Goal: Task Accomplishment & Management: Use online tool/utility

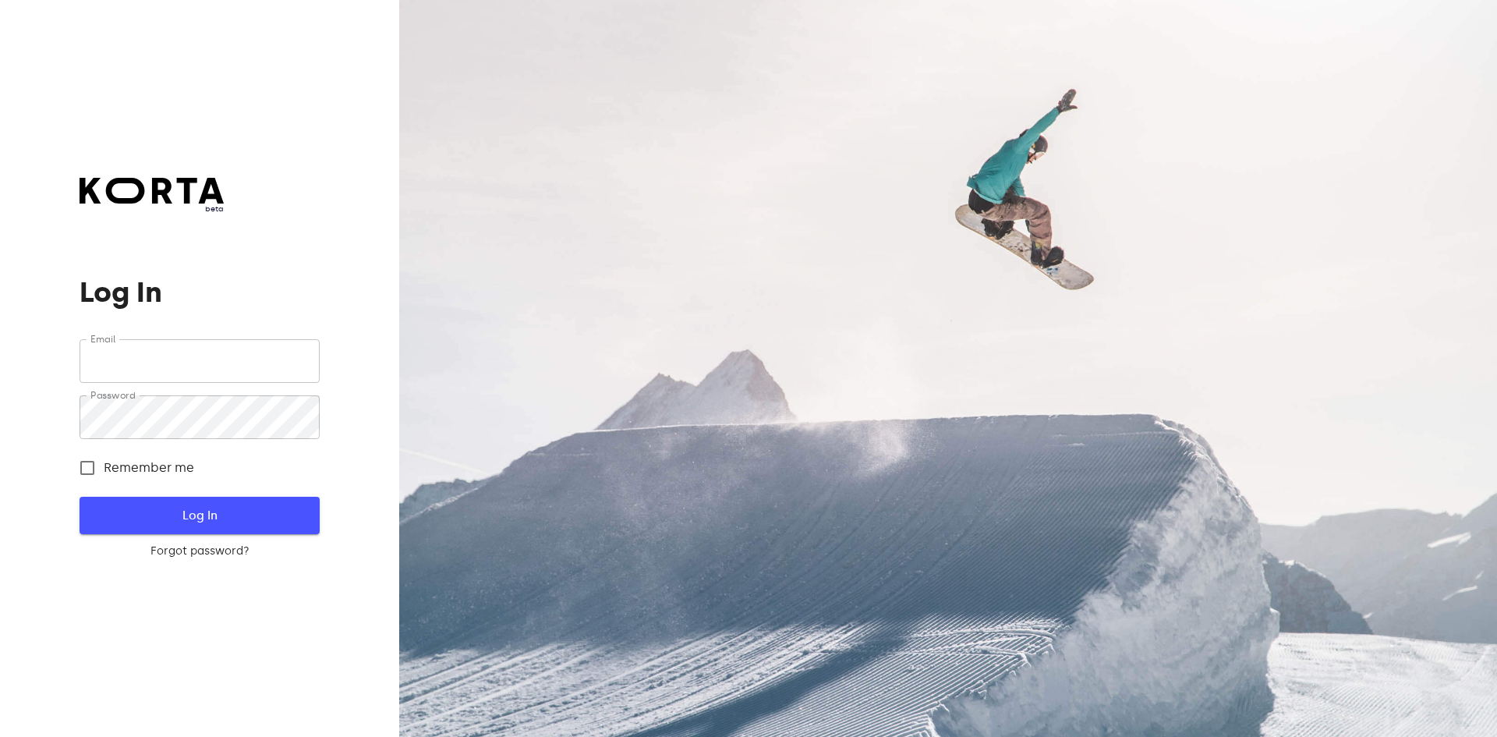
type input "[EMAIL_ADDRESS][DOMAIN_NAME]"
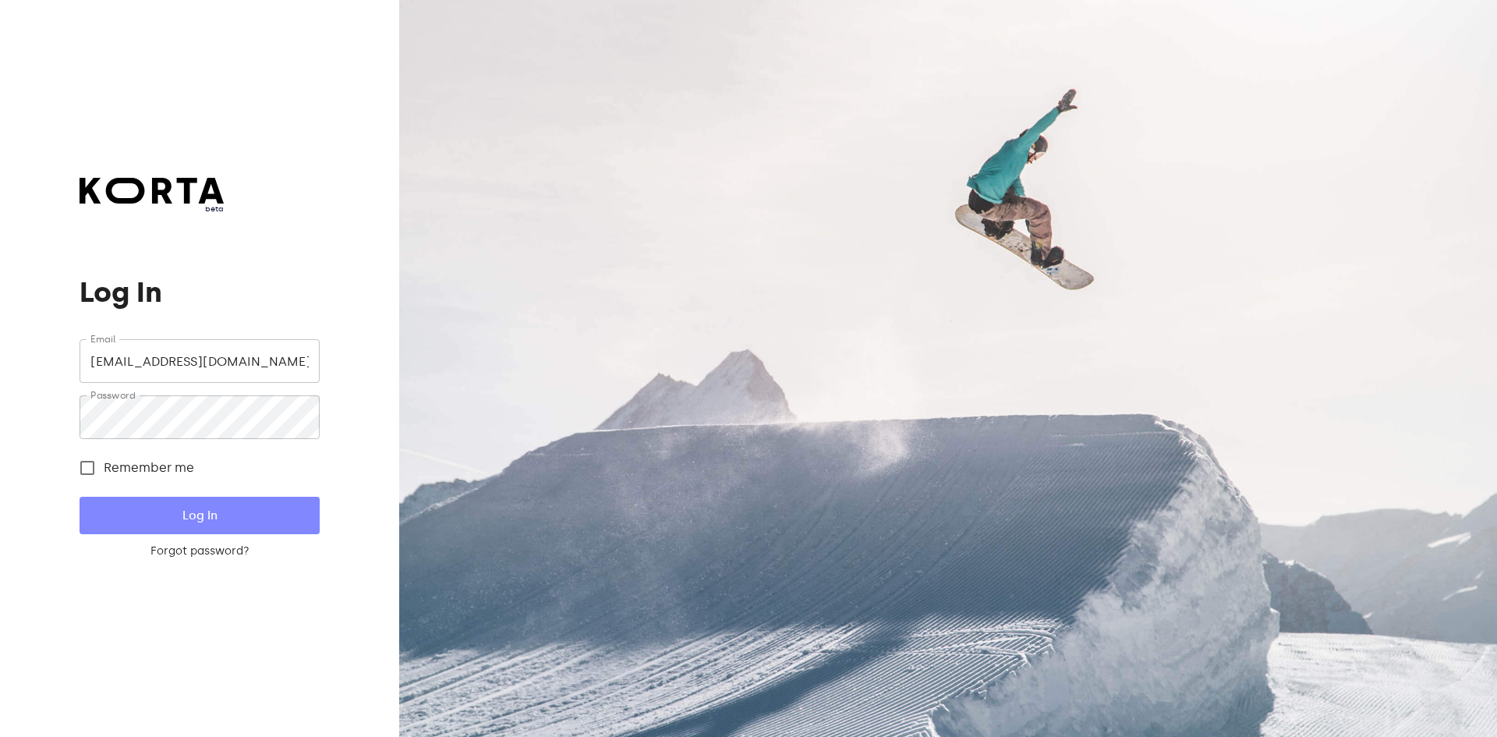
drag, startPoint x: 277, startPoint y: 524, endPoint x: 291, endPoint y: 519, distance: 14.1
click at [277, 523] on span "Log In" at bounding box center [198, 515] width 189 height 20
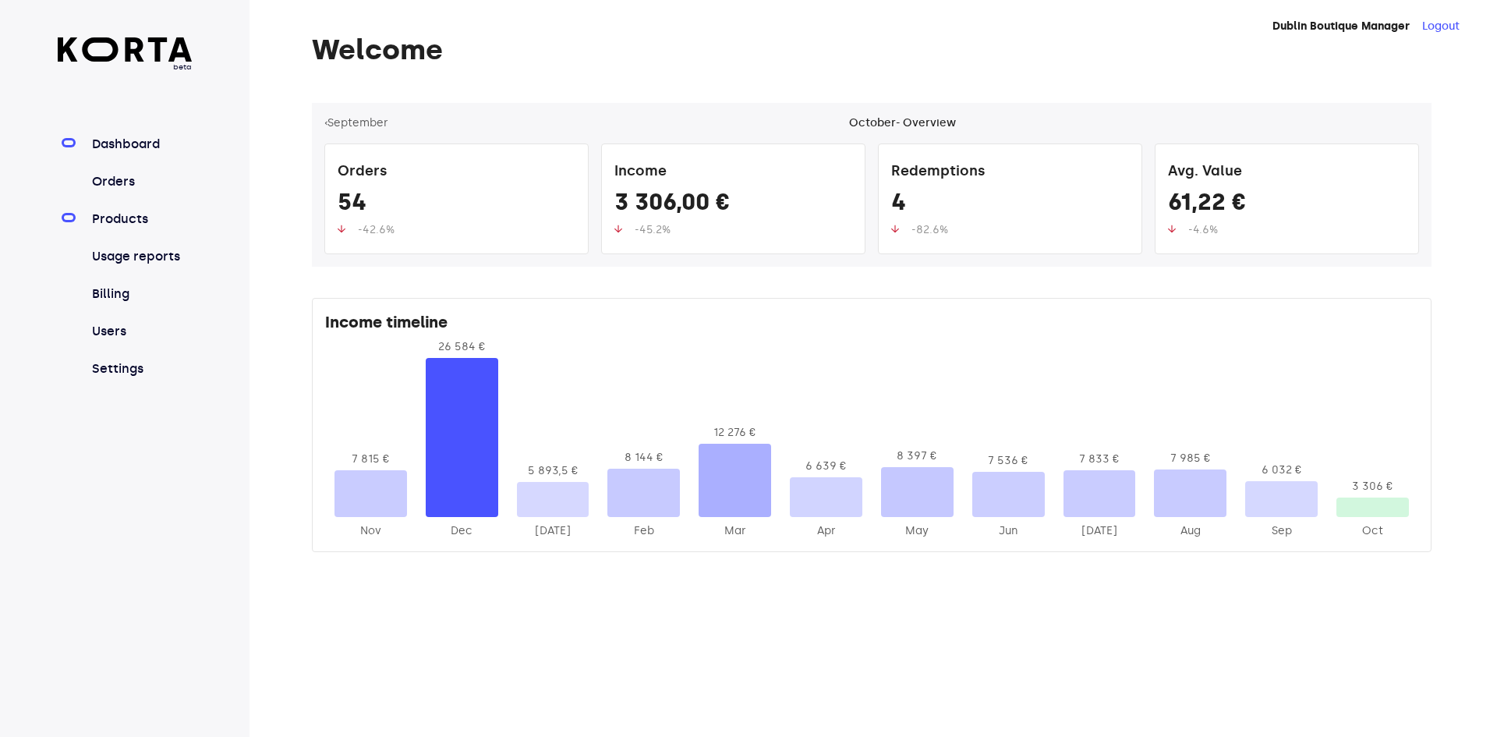
click at [129, 225] on link "Products" at bounding box center [141, 219] width 104 height 19
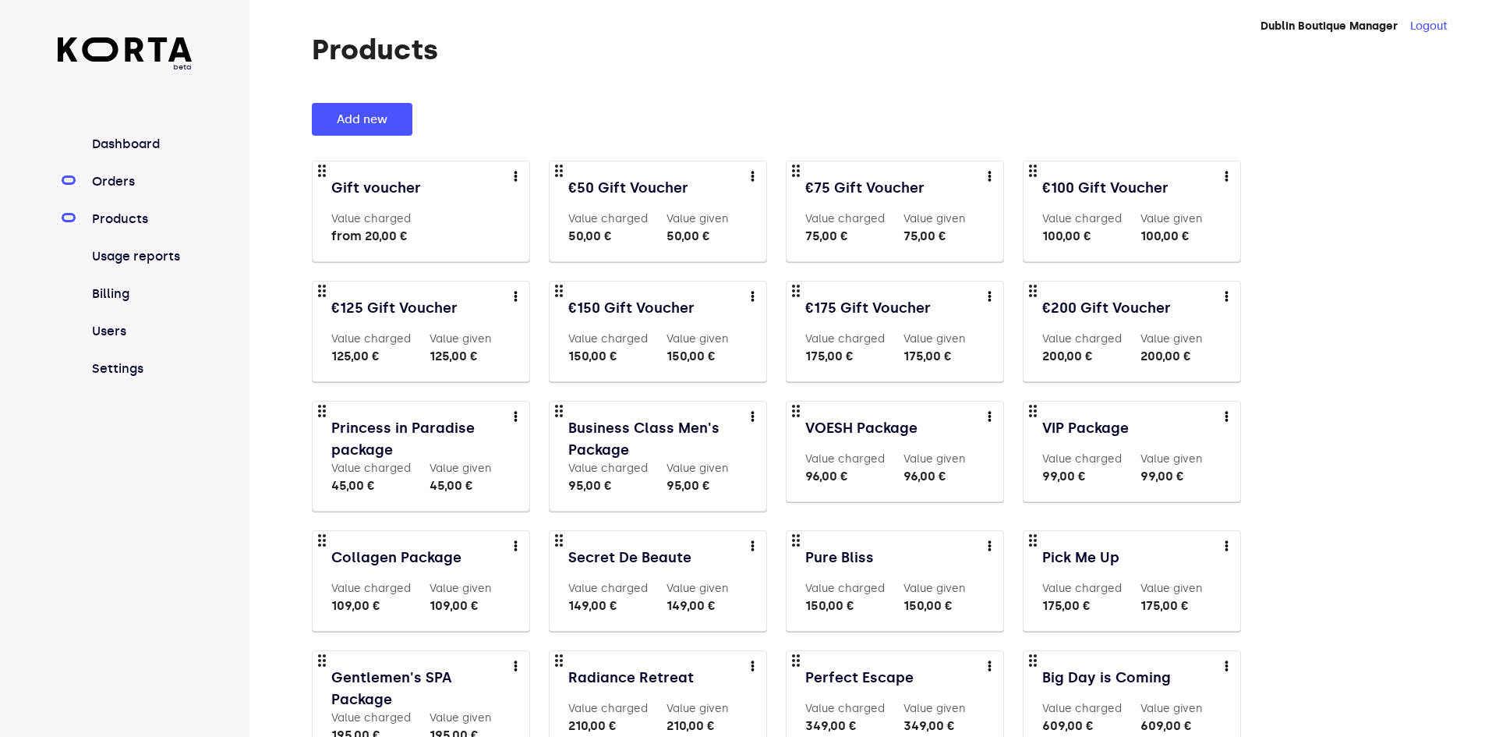
click at [122, 187] on link "Orders" at bounding box center [141, 181] width 104 height 19
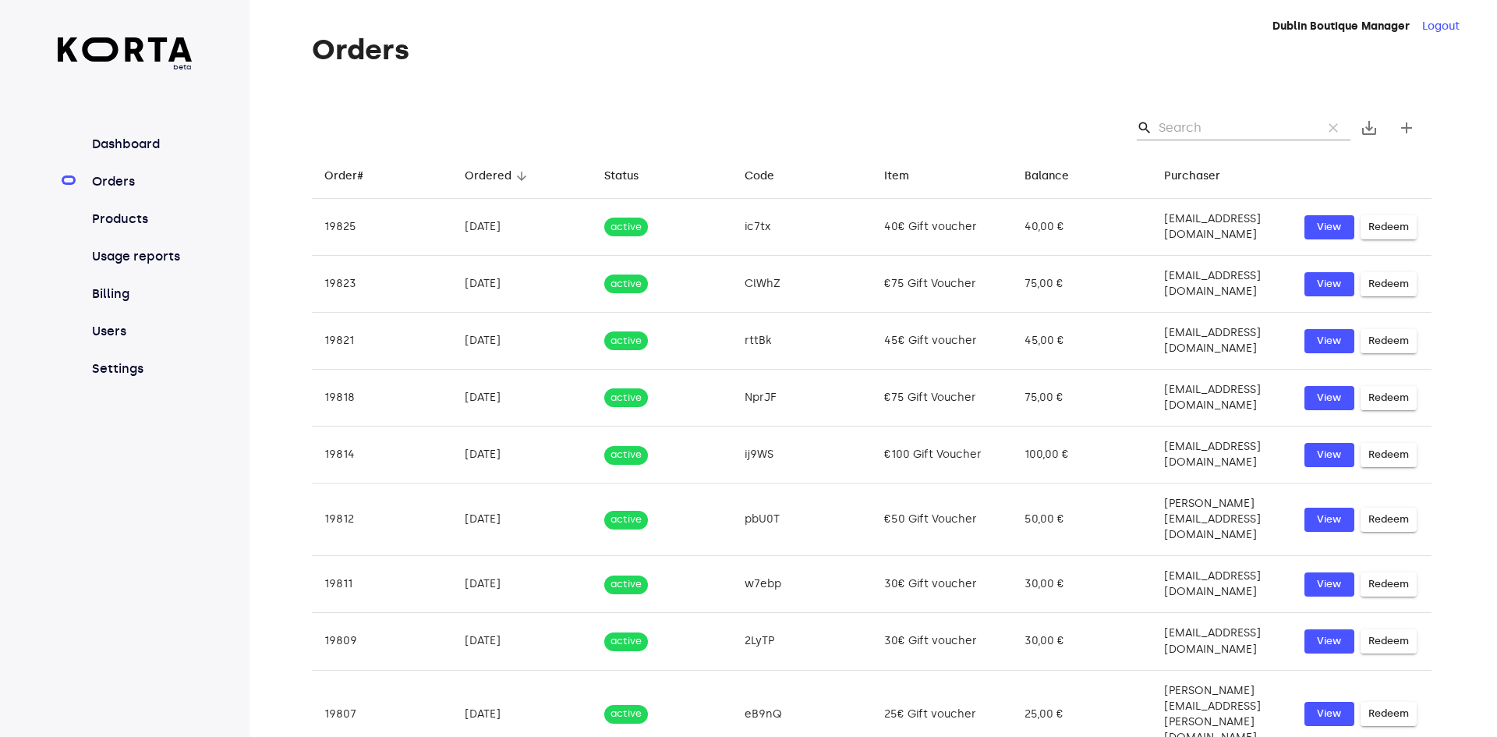
click at [1204, 122] on input "Search" at bounding box center [1233, 127] width 151 height 25
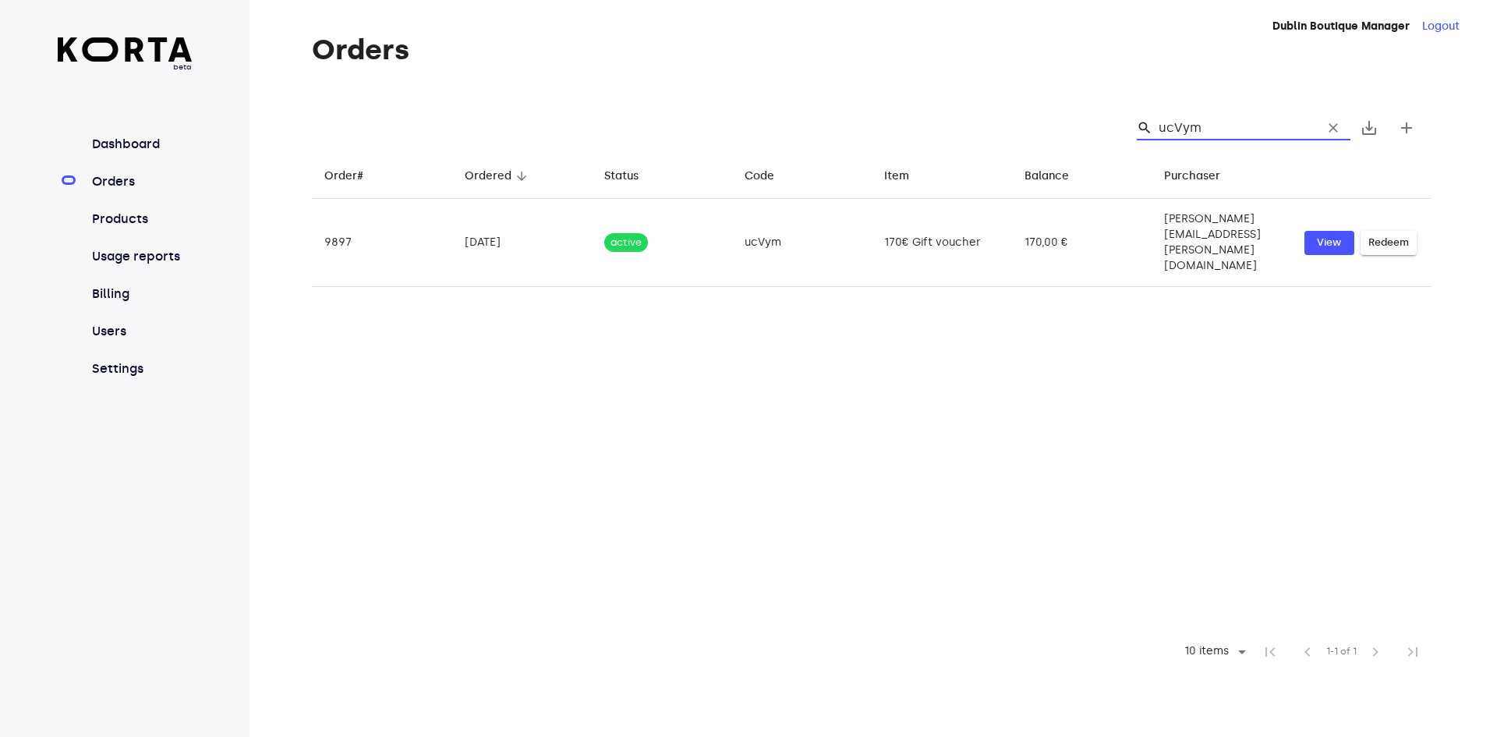
type input "ucVym"
drag, startPoint x: 1219, startPoint y: 125, endPoint x: 1157, endPoint y: 125, distance: 61.6
click at [1157, 125] on div "search ucVym clear" at bounding box center [1243, 127] width 214 height 25
